Goal: Check status: Check status

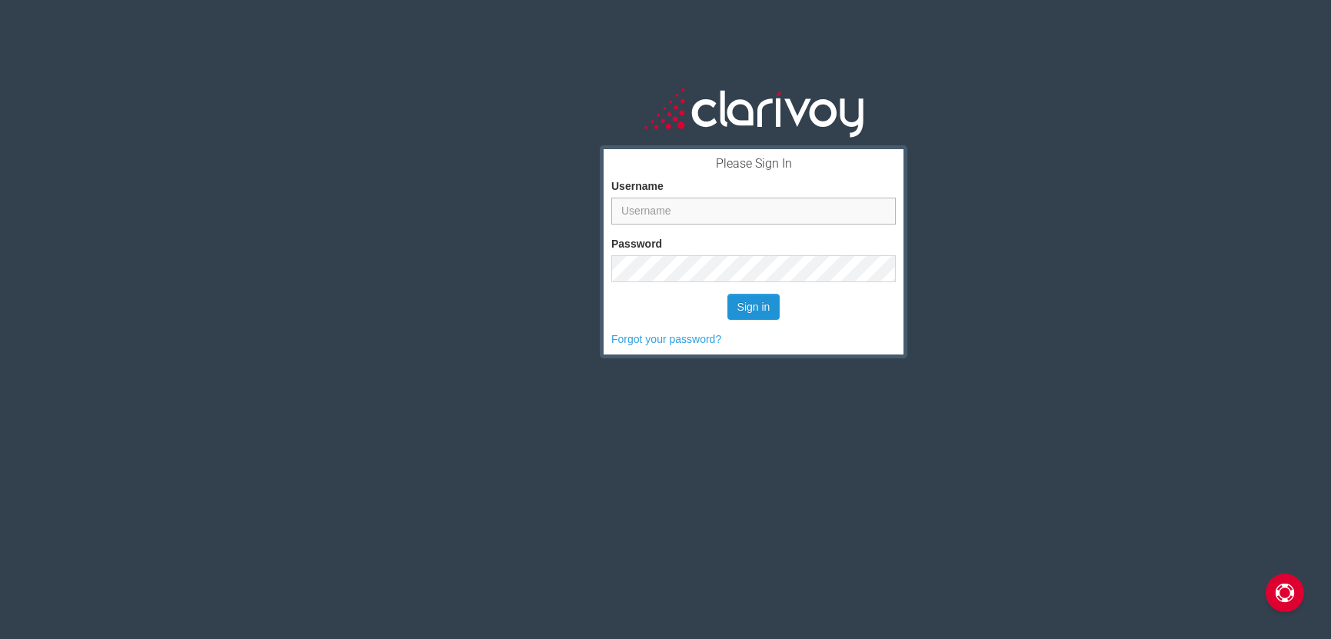
type input "[EMAIL_ADDRESS][DOMAIN_NAME]"
click at [760, 311] on button "Sign in" at bounding box center [753, 307] width 53 height 26
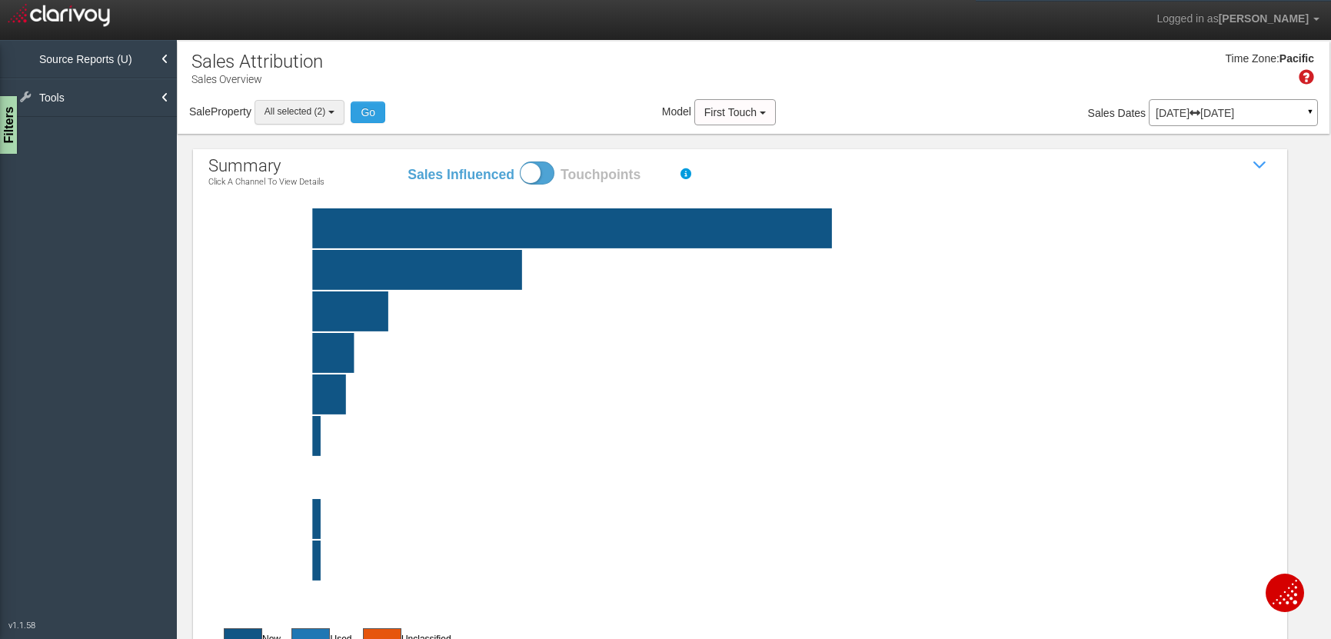
click at [332, 111] on b "button" at bounding box center [331, 112] width 6 height 3
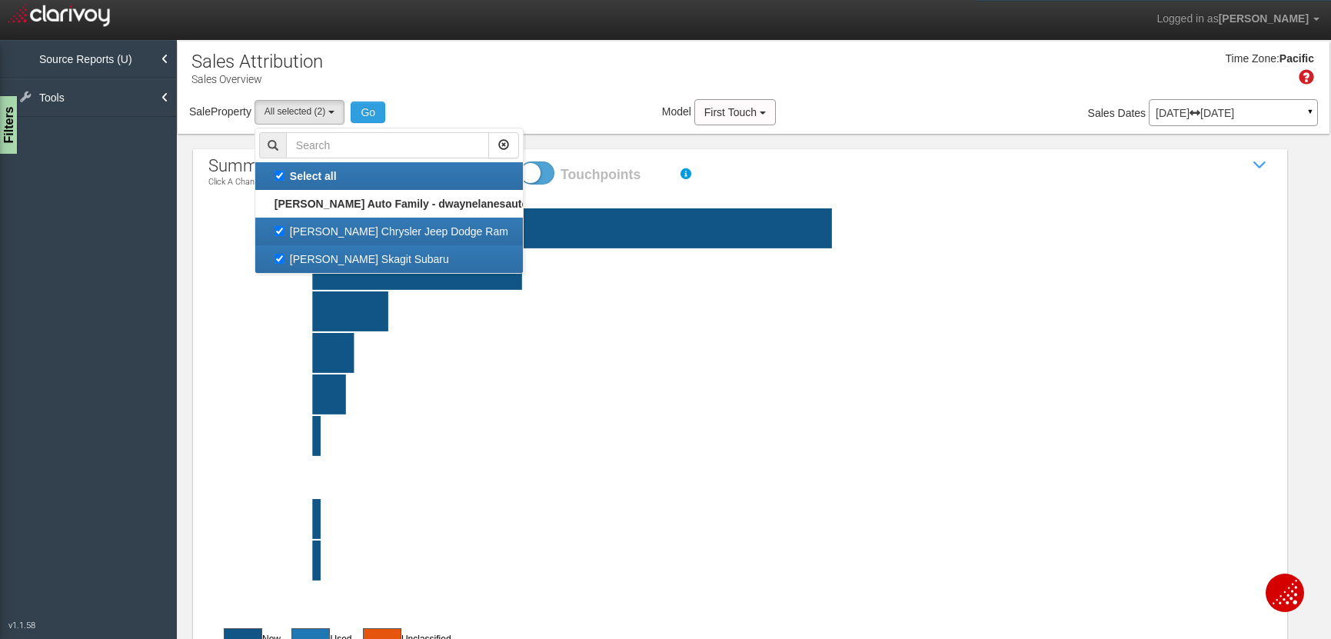
click at [329, 258] on label "[PERSON_NAME] Skagit Subaru" at bounding box center [389, 259] width 260 height 20
click at [285, 258] on input "[PERSON_NAME] Skagit Subaru" at bounding box center [280, 259] width 10 height 10
checkbox input "false"
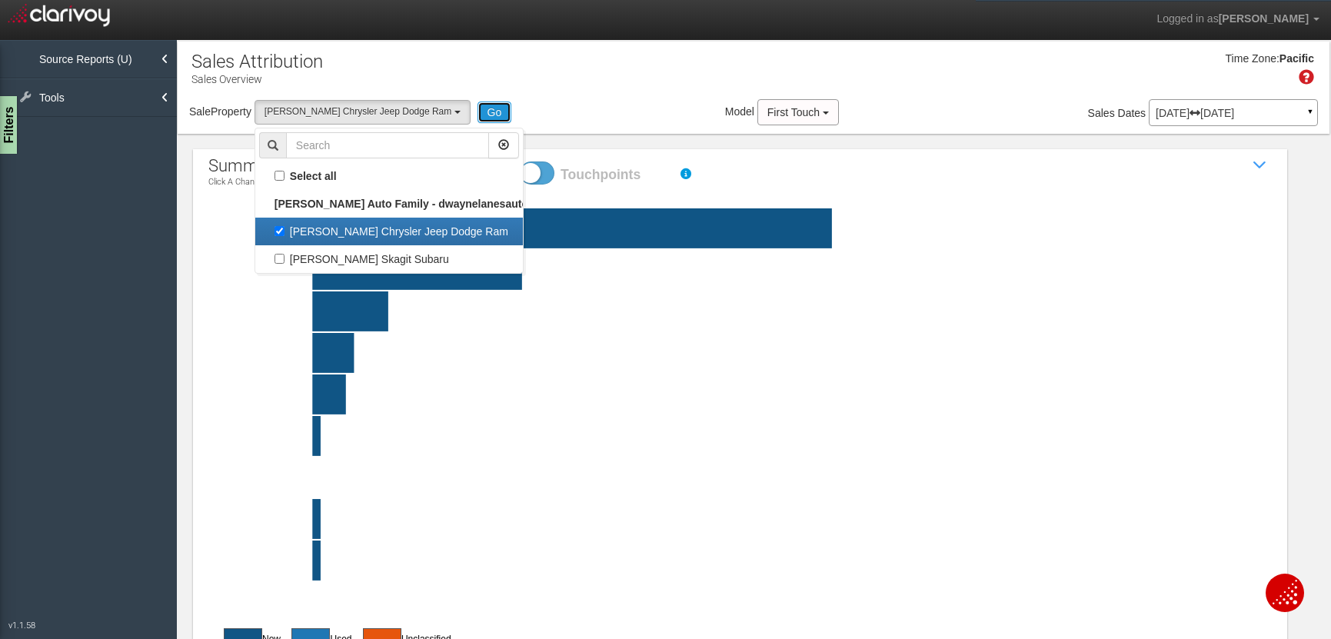
click at [486, 108] on button "Go" at bounding box center [495, 113] width 35 height 22
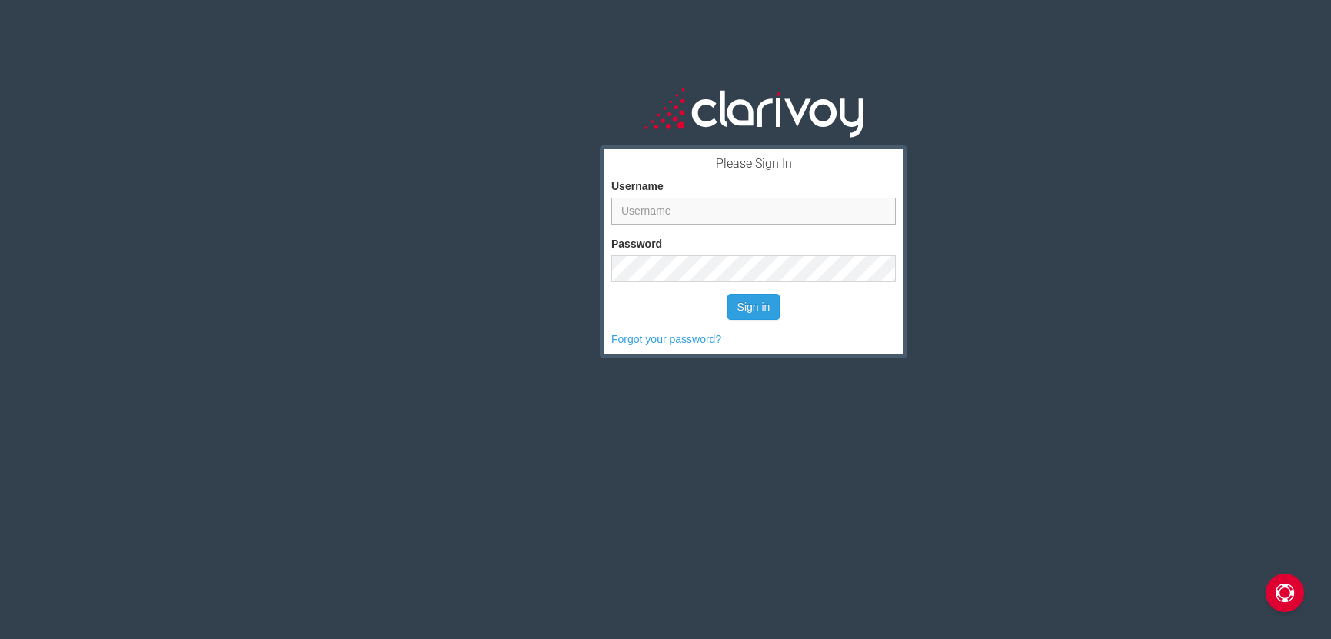
type input "[EMAIL_ADDRESS][DOMAIN_NAME]"
click at [755, 307] on button "Sign in" at bounding box center [753, 307] width 53 height 26
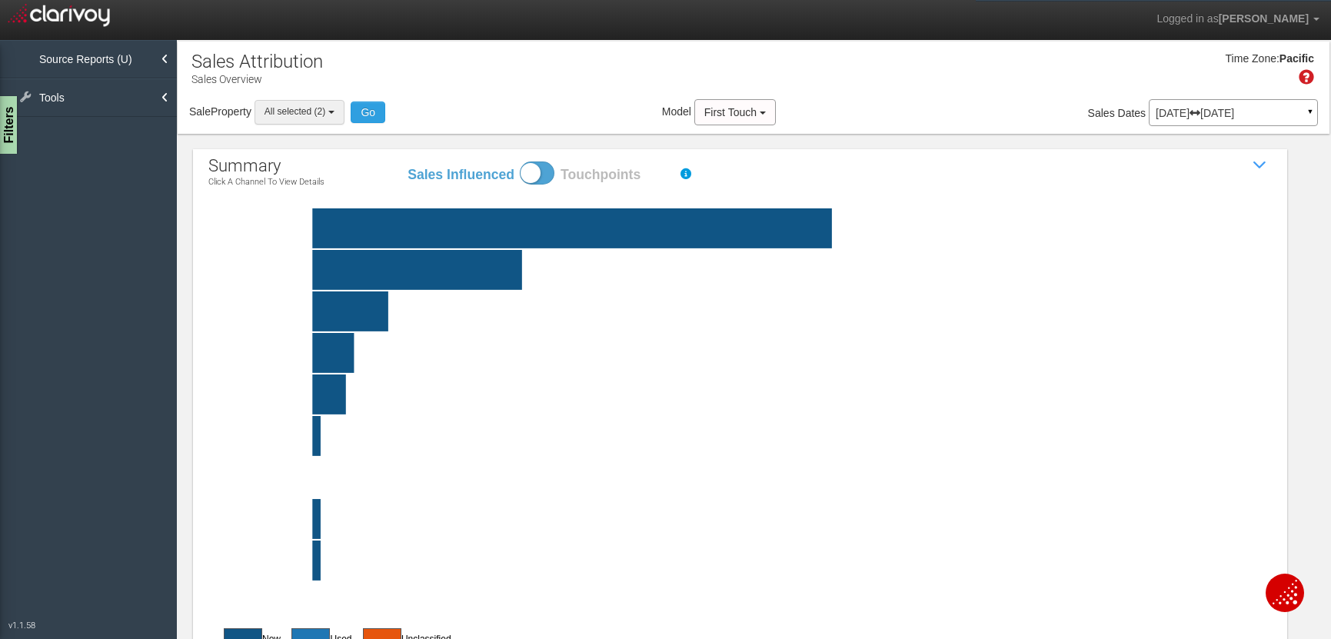
click at [334, 113] on b "button" at bounding box center [331, 112] width 6 height 3
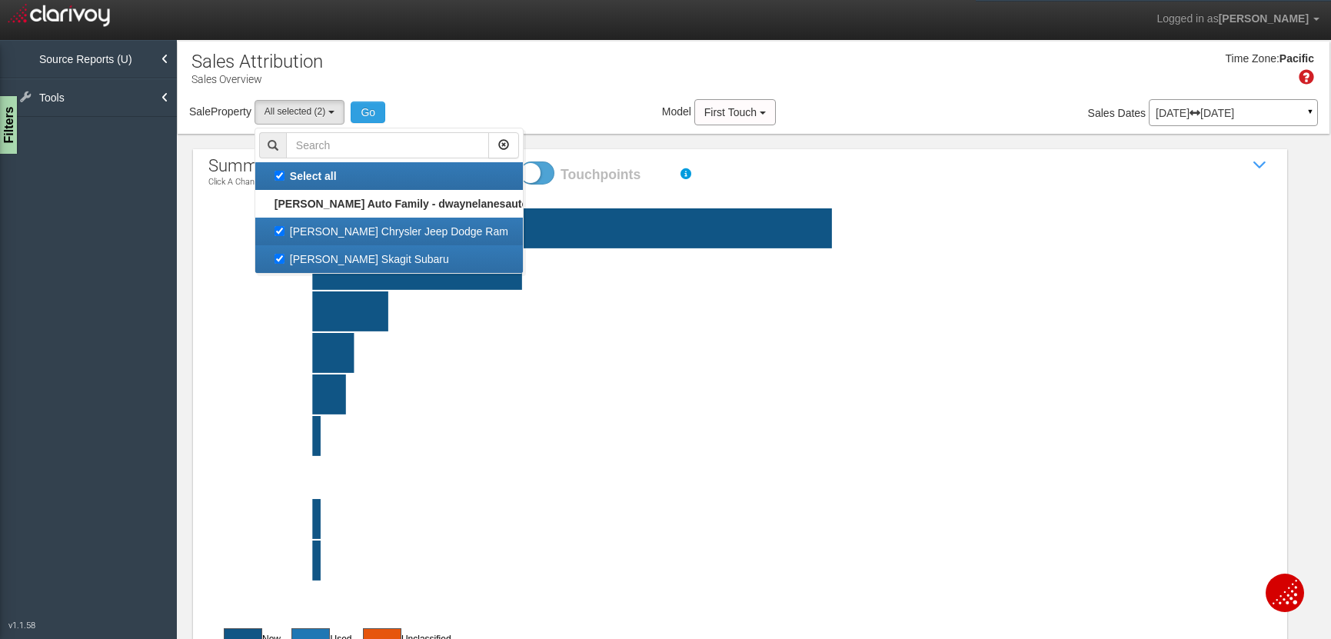
click at [354, 263] on label "[PERSON_NAME] Skagit Subaru" at bounding box center [389, 259] width 260 height 20
click at [285, 263] on input "[PERSON_NAME] Skagit Subaru" at bounding box center [280, 259] width 10 height 10
checkbox input "false"
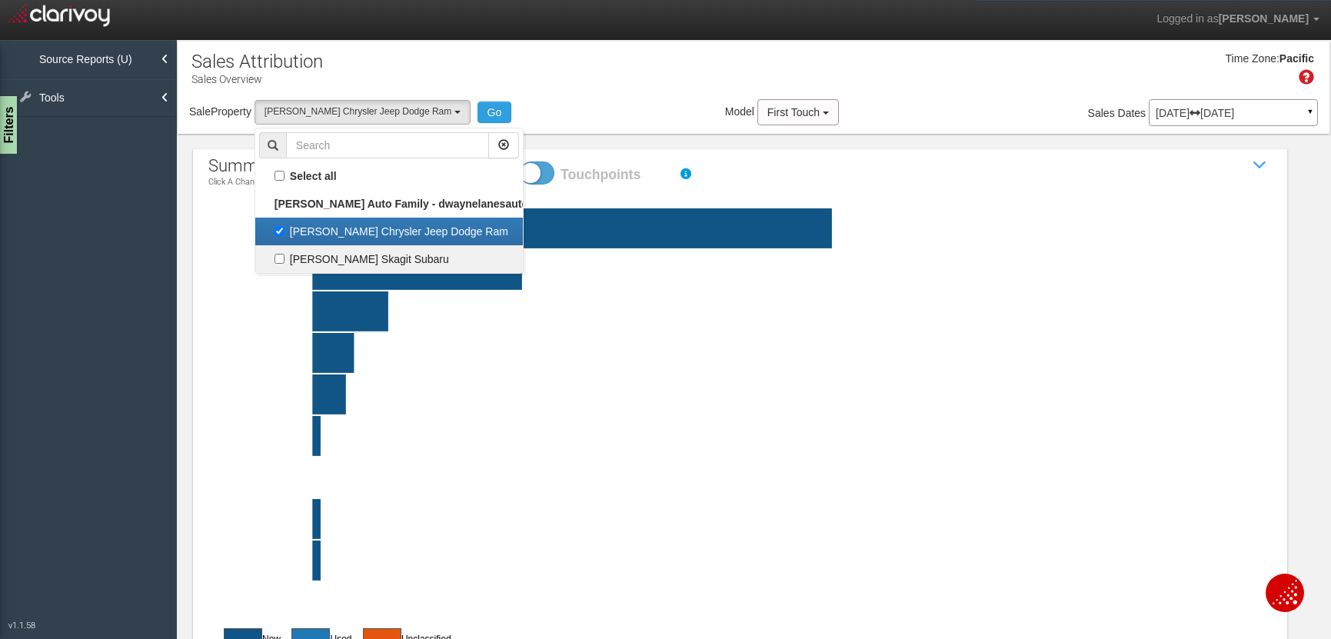
scroll to position [14, 0]
click at [484, 111] on button "Go" at bounding box center [495, 113] width 35 height 22
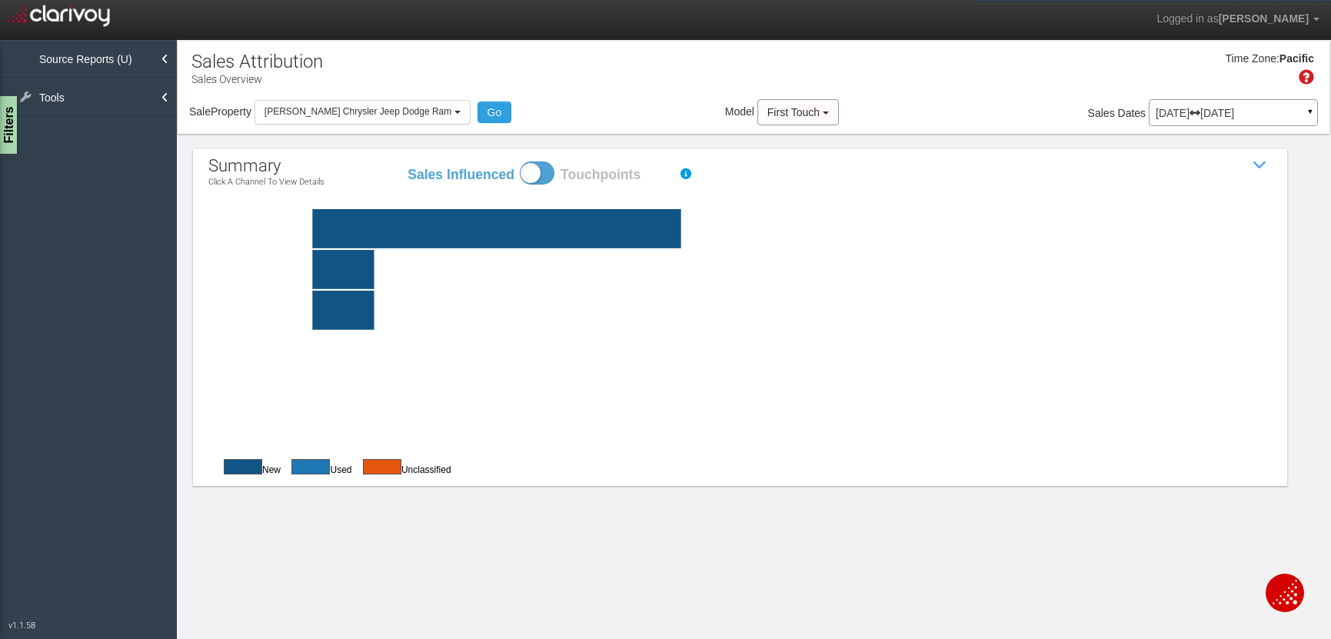
click at [793, 228] on rect at bounding box center [776, 228] width 1063 height 39
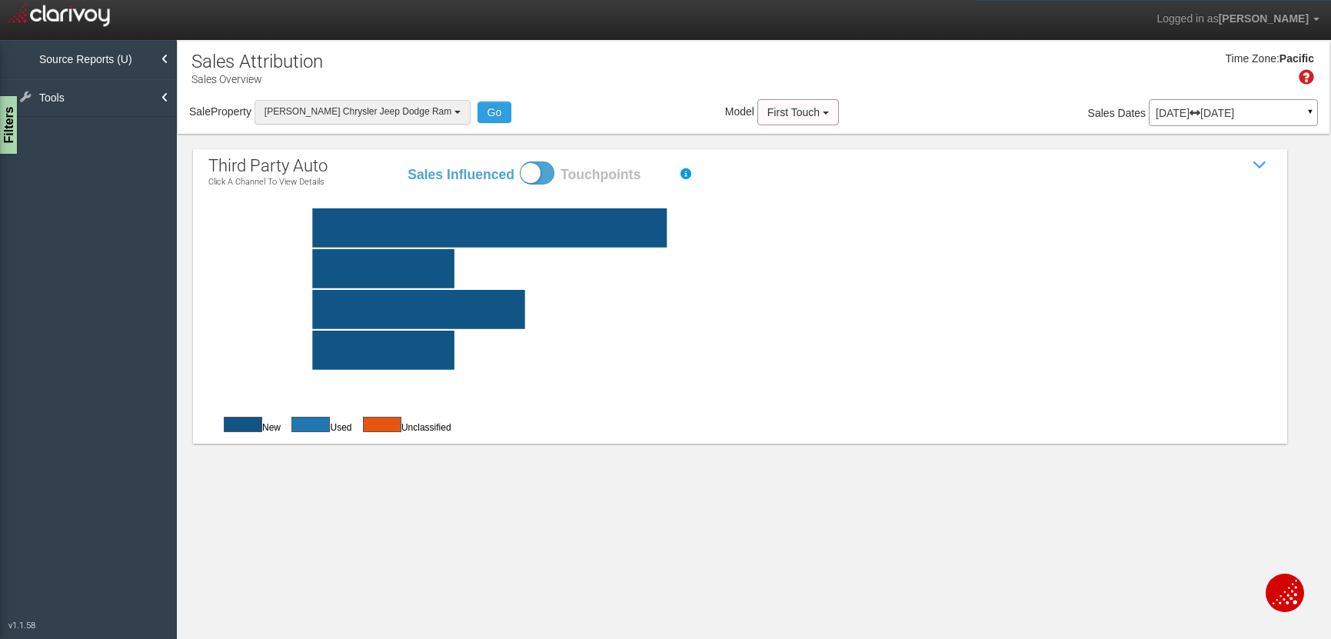
click at [444, 110] on button "[PERSON_NAME] Chrysler Jeep Dodge Ram" at bounding box center [363, 112] width 216 height 24
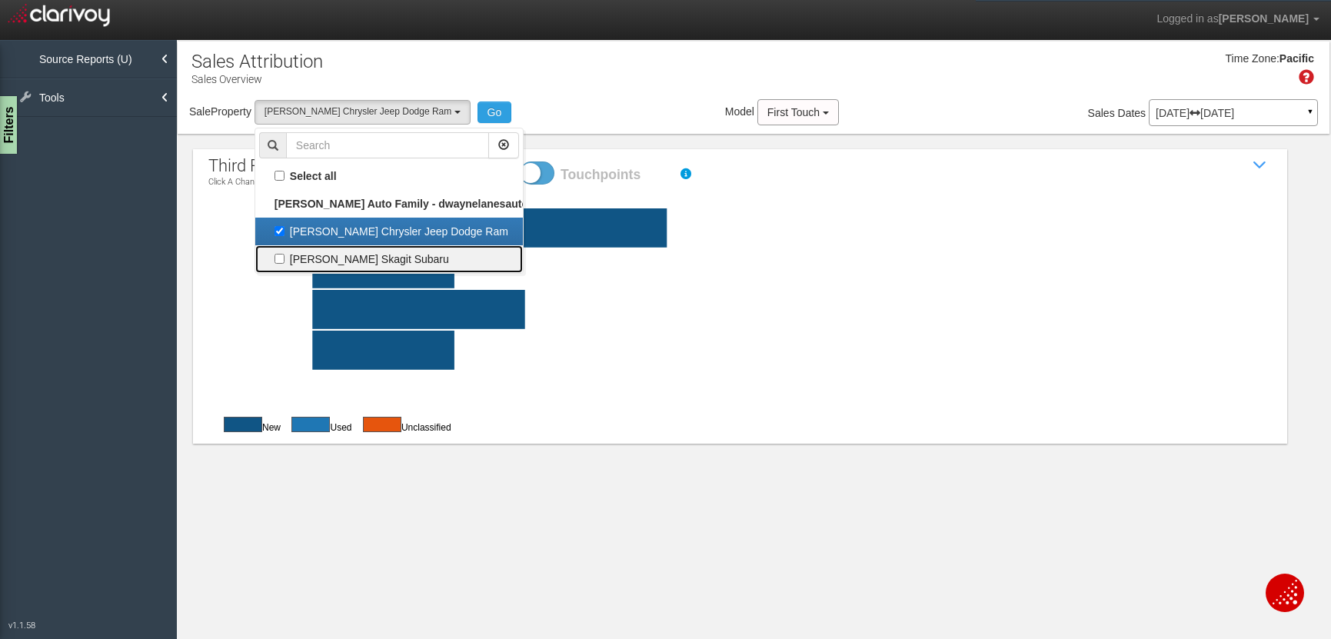
click at [432, 260] on label "[PERSON_NAME] Skagit Subaru" at bounding box center [389, 259] width 260 height 20
click at [285, 260] on input "[PERSON_NAME] Skagit Subaru" at bounding box center [280, 259] width 10 height 10
checkbox input "true"
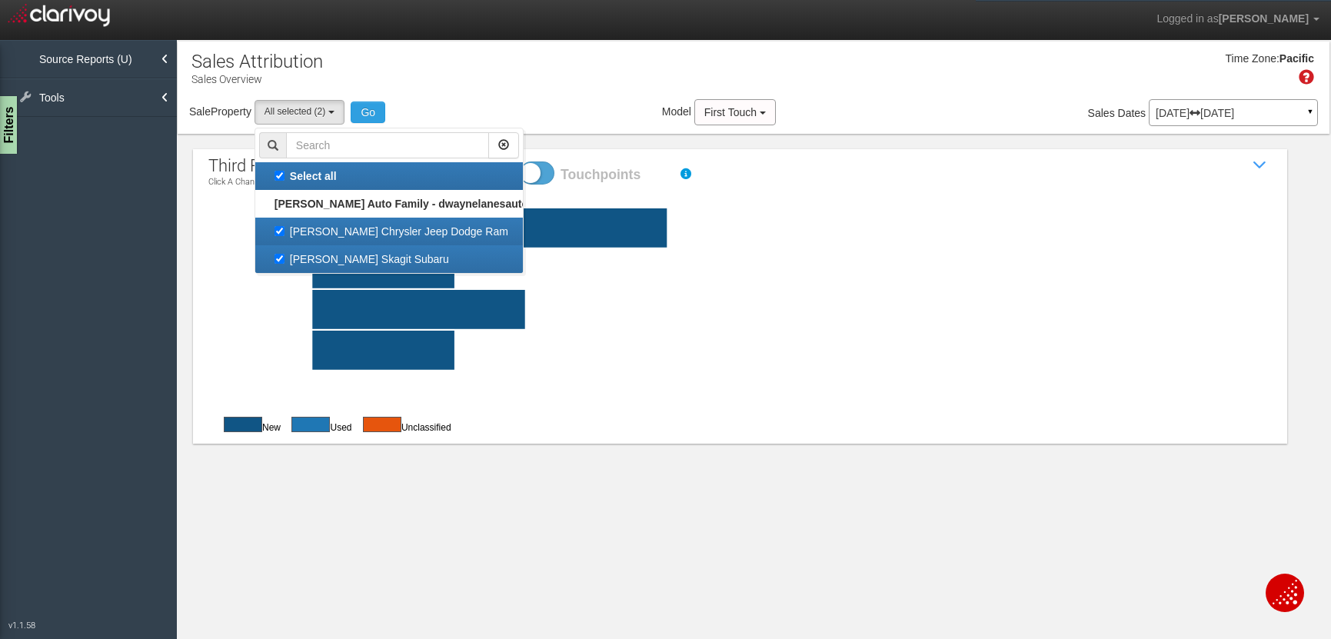
click at [292, 233] on label "[PERSON_NAME] Chrysler Jeep Dodge Ram" at bounding box center [389, 231] width 260 height 20
click at [285, 233] on input "[PERSON_NAME] Chrysler Jeep Dodge Ram" at bounding box center [280, 231] width 10 height 10
checkbox input "false"
select select "object:277"
checkbox input "false"
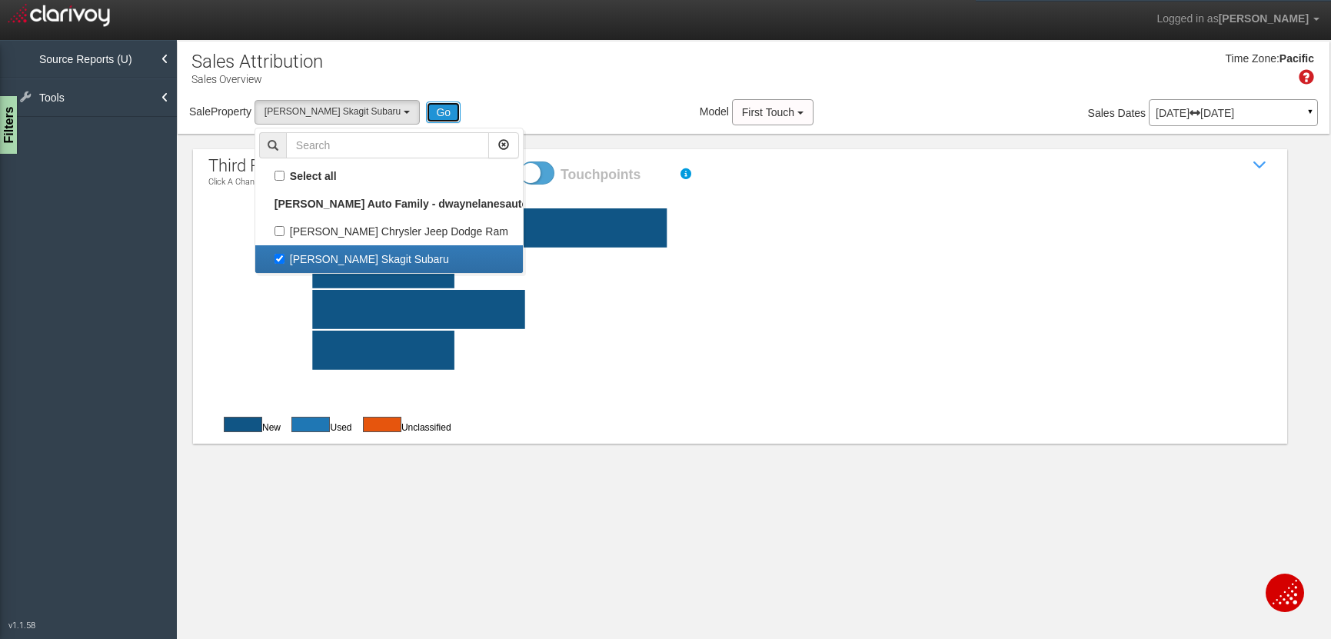
click at [435, 115] on button "Go" at bounding box center [443, 113] width 35 height 22
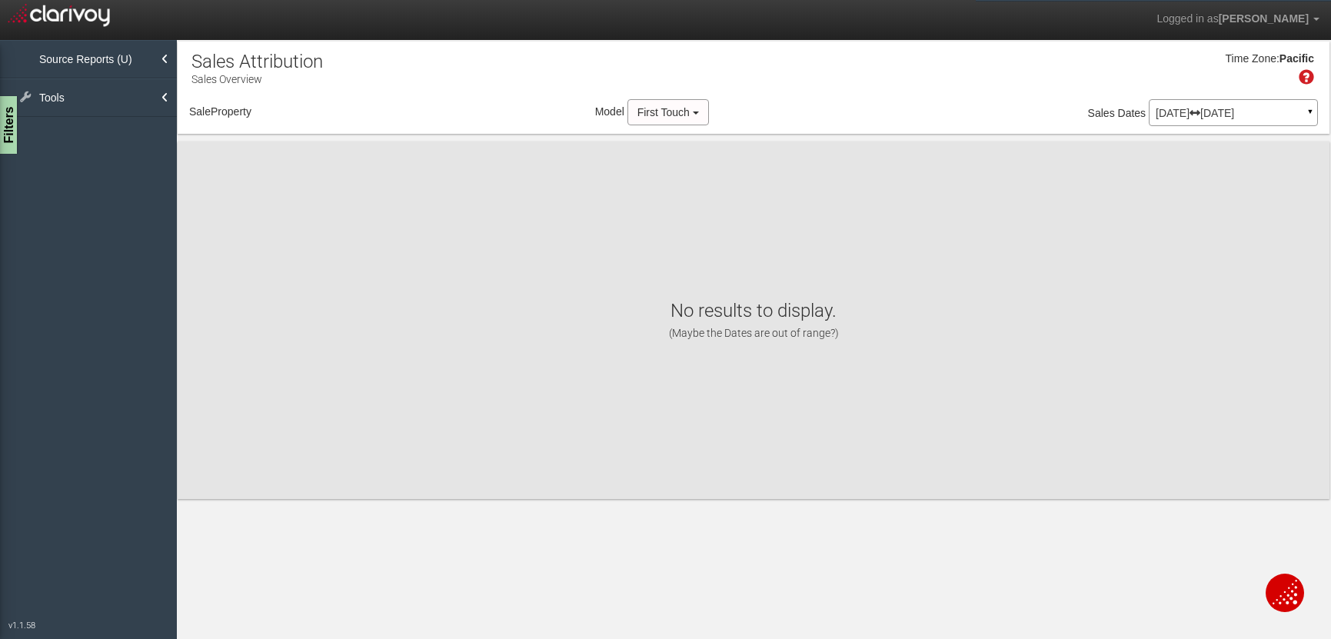
select select "object:339"
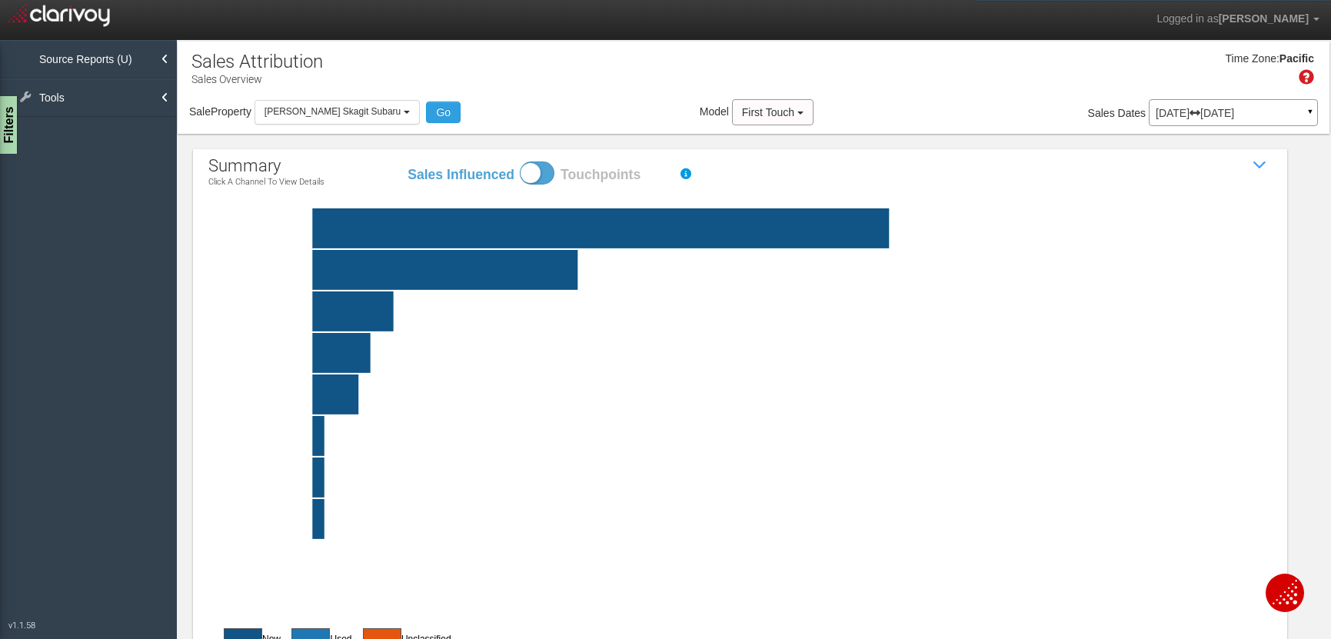
click at [674, 223] on rect at bounding box center [776, 228] width 1063 height 40
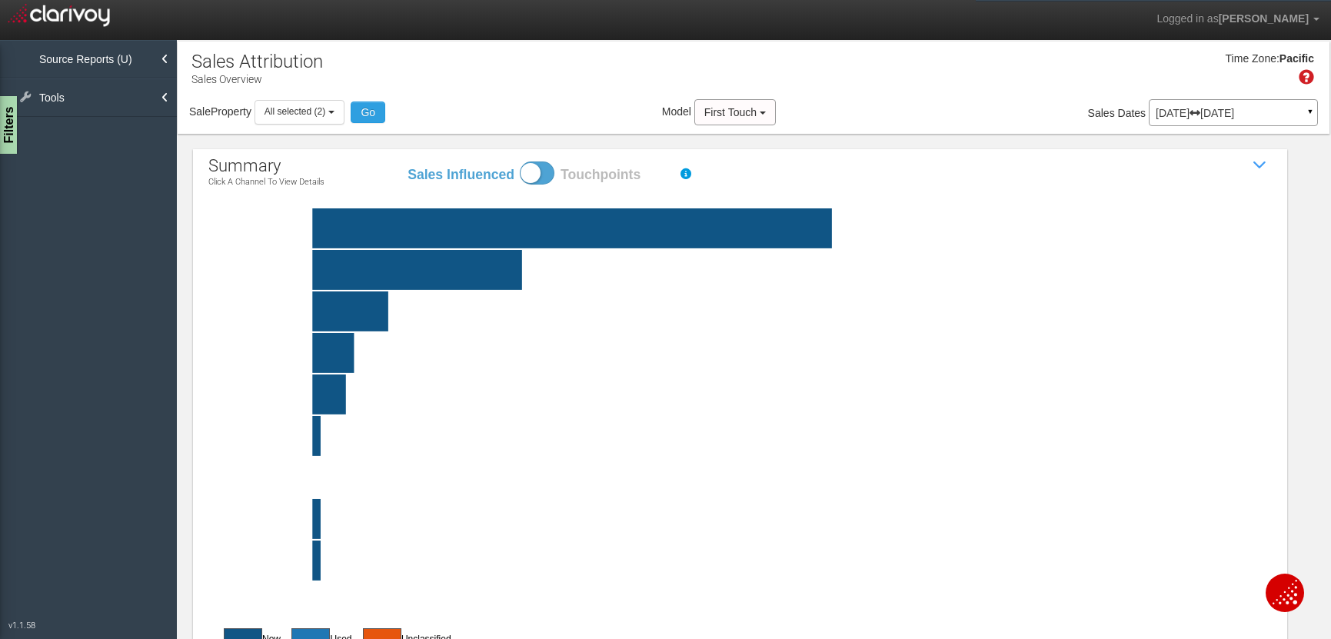
click at [949, 226] on rect at bounding box center [776, 228] width 1063 height 40
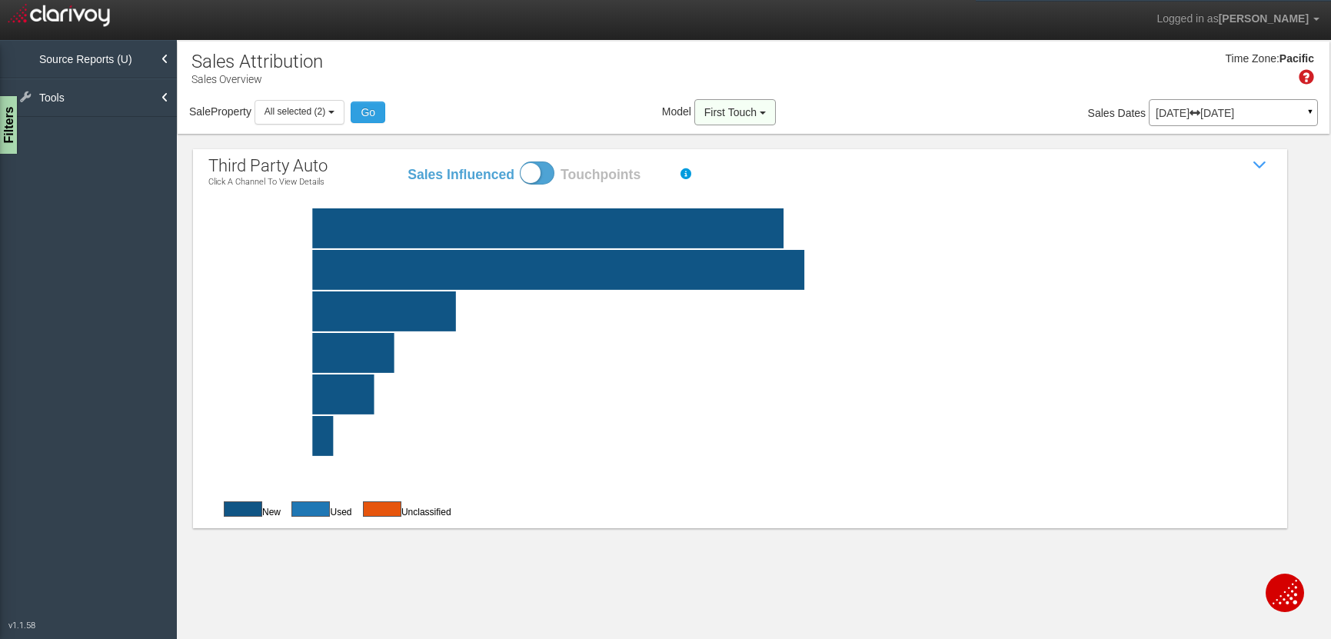
click at [766, 112] on span "button" at bounding box center [763, 112] width 6 height 3
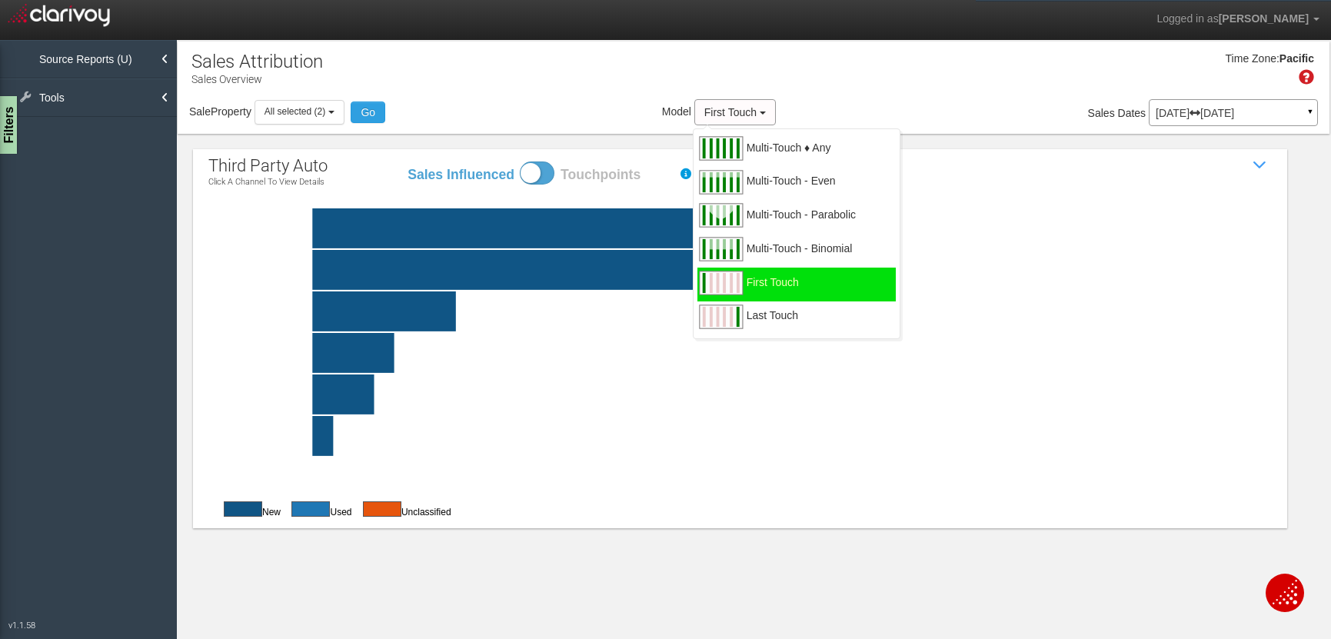
click at [1090, 410] on rect at bounding box center [776, 394] width 1063 height 40
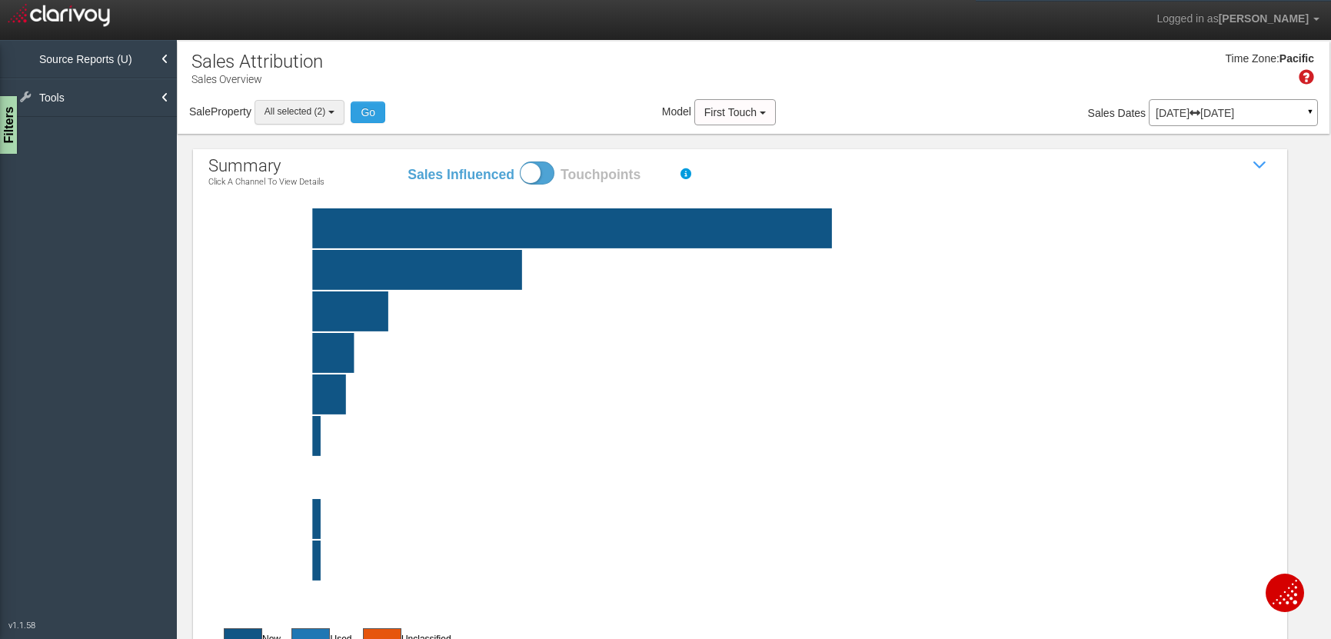
click at [331, 111] on b "button" at bounding box center [331, 112] width 6 height 3
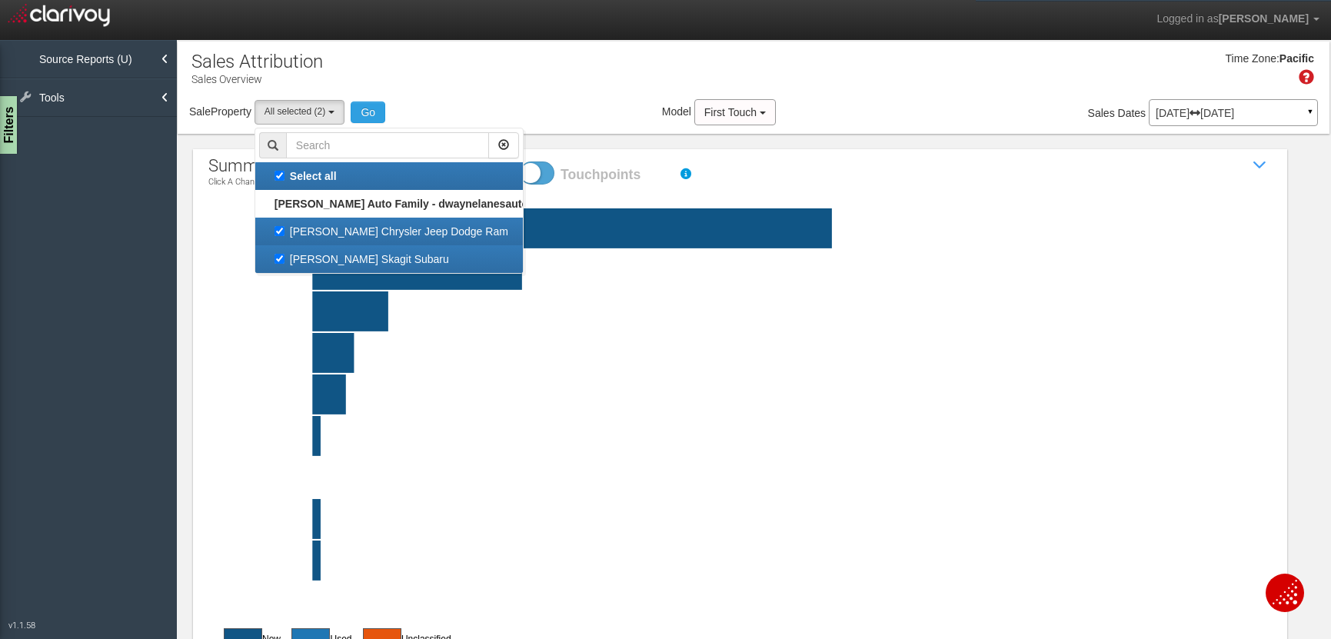
click at [346, 229] on label "[PERSON_NAME] Chrysler Jeep Dodge Ram" at bounding box center [389, 231] width 260 height 20
click at [285, 229] on input "[PERSON_NAME] Chrysler Jeep Dodge Ram" at bounding box center [280, 231] width 10 height 10
checkbox input "false"
select select "object:41"
checkbox input "false"
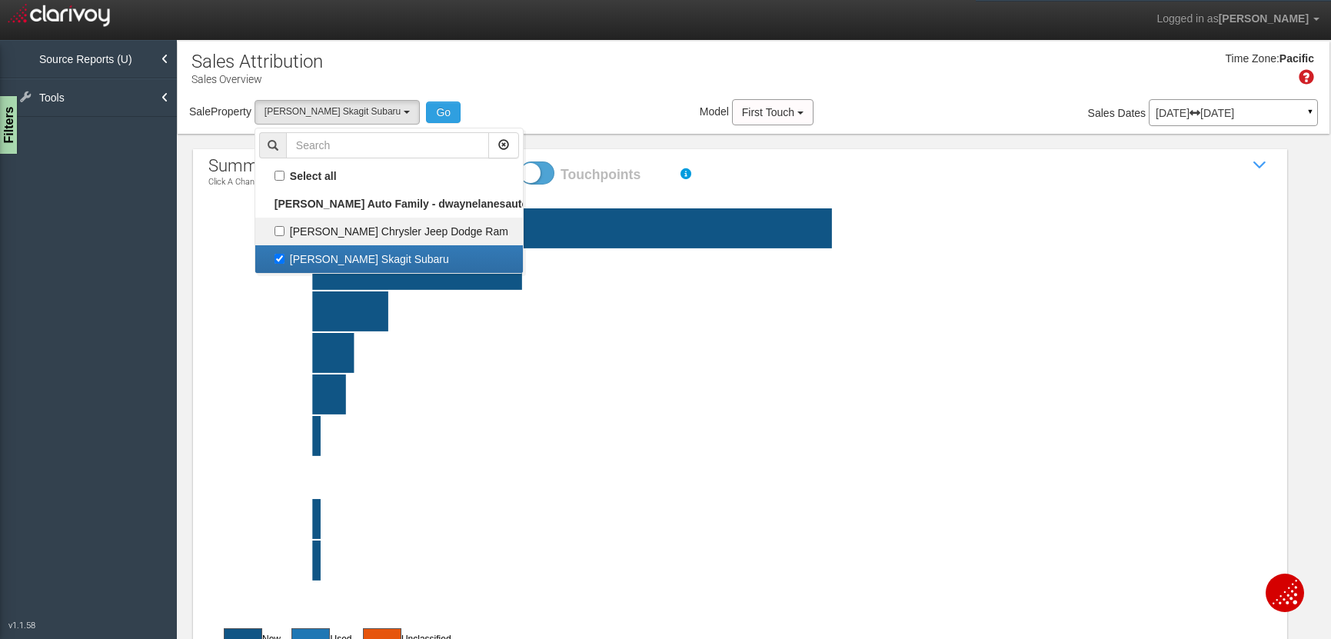
scroll to position [14, 0]
click at [771, 392] on rect at bounding box center [776, 394] width 1063 height 40
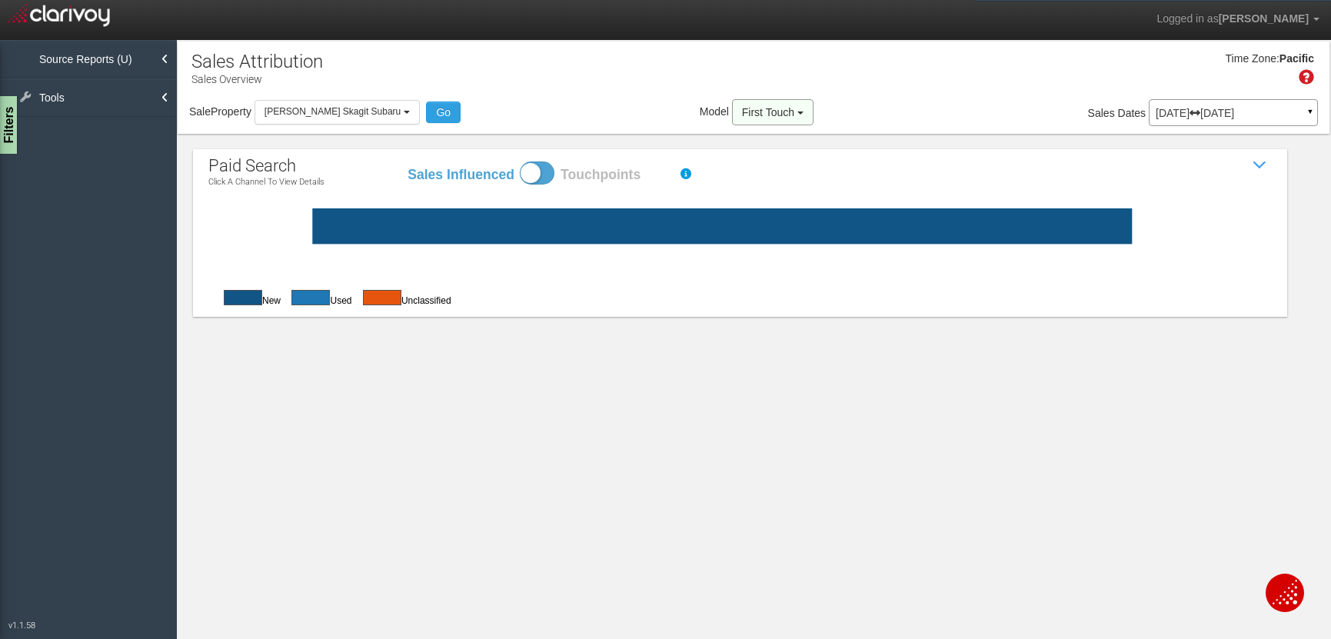
click at [797, 114] on span "button" at bounding box center [800, 112] width 6 height 3
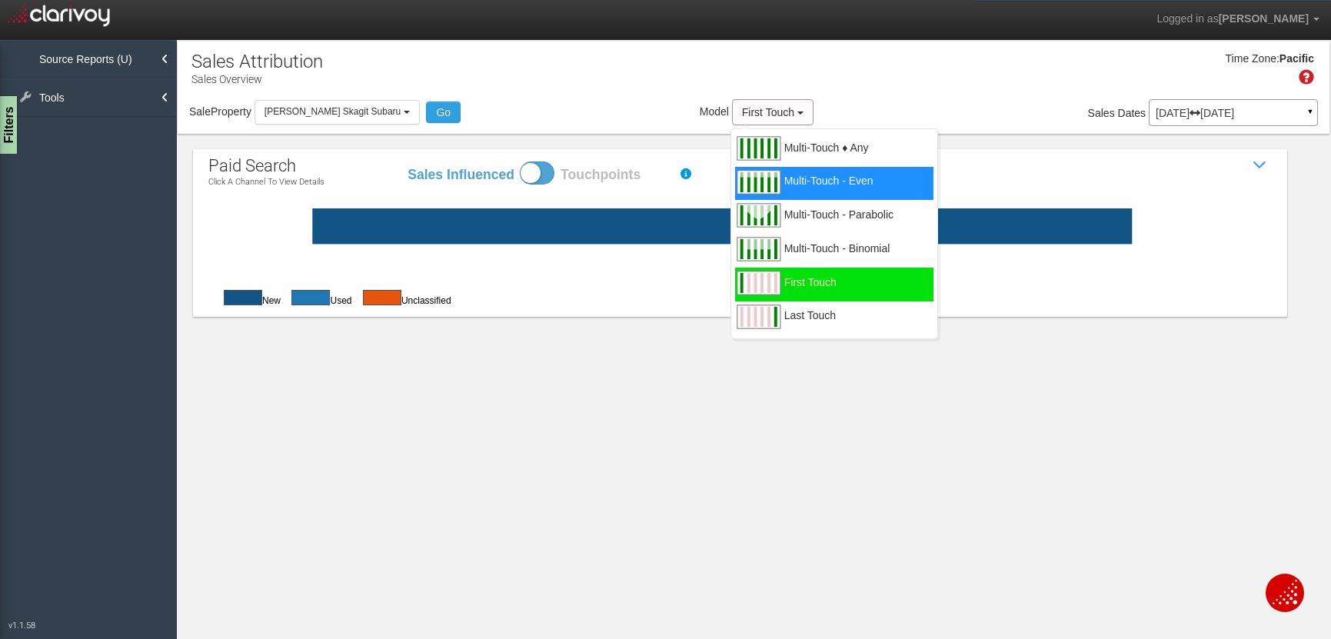
click at [798, 185] on span "Multi-Touch - Even" at bounding box center [828, 190] width 89 height 19
